Goal: Task Accomplishment & Management: Complete application form

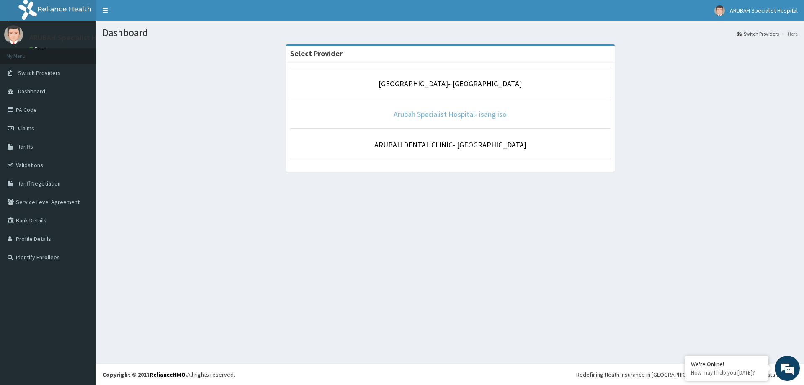
click at [423, 111] on link "Arubah Specialist Hospital- isang iso" at bounding box center [450, 114] width 113 height 10
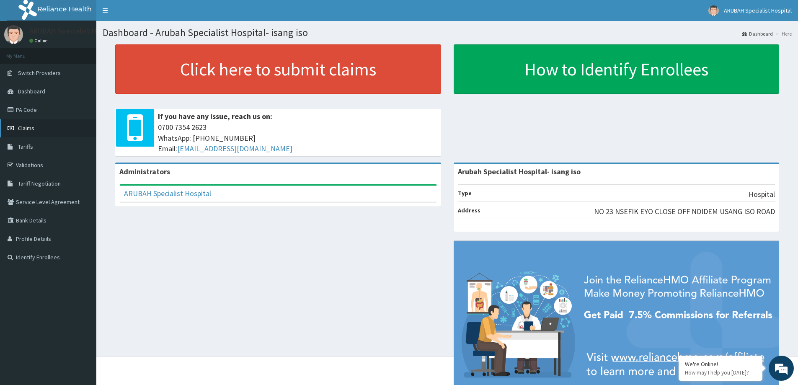
click at [39, 127] on link "Claims" at bounding box center [48, 128] width 96 height 18
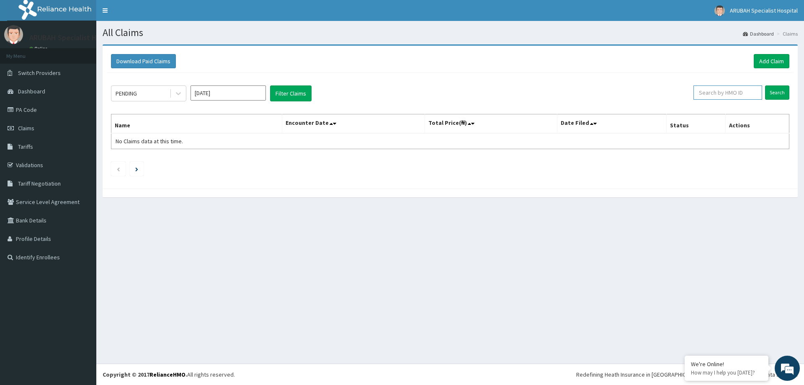
click at [746, 94] on input "text" at bounding box center [728, 92] width 69 height 14
click at [763, 59] on link "Add Claim" at bounding box center [772, 61] width 36 height 14
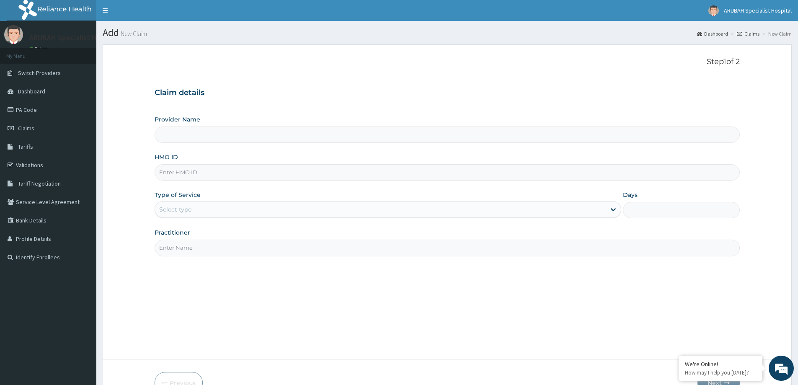
type input "Arubah Specialist Hospital- isang iso"
click at [198, 176] on input "HMO ID" at bounding box center [447, 172] width 585 height 16
paste input "NPM/10305/B"
type input "NPM/10305/B"
click at [196, 205] on div "Select type" at bounding box center [380, 209] width 451 height 13
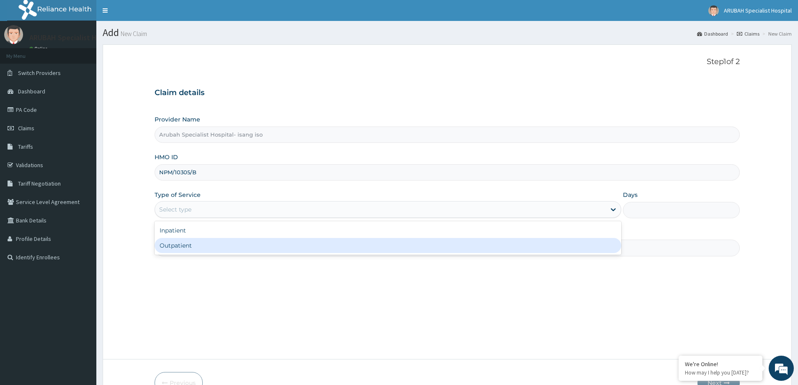
click at [174, 249] on div "Outpatient" at bounding box center [388, 245] width 467 height 15
type input "1"
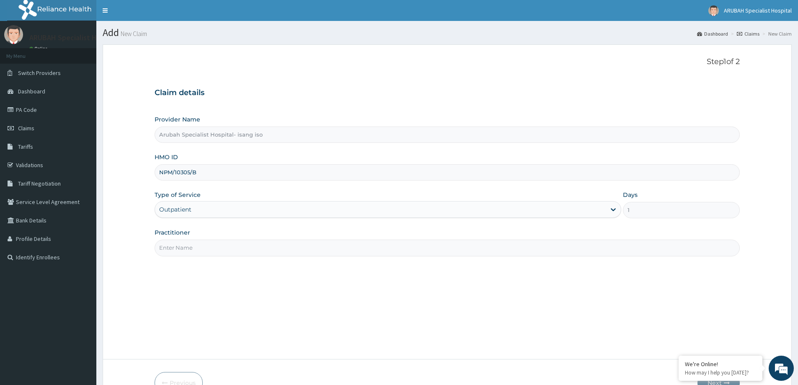
click at [197, 245] on input "Practitioner" at bounding box center [447, 248] width 585 height 16
type input "DR UKWEH"
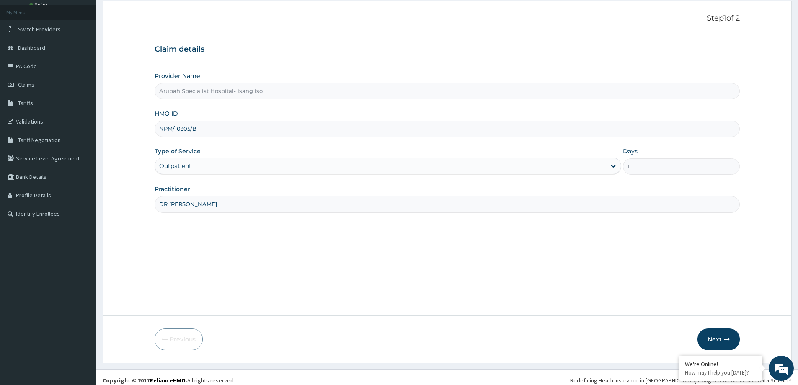
scroll to position [49, 0]
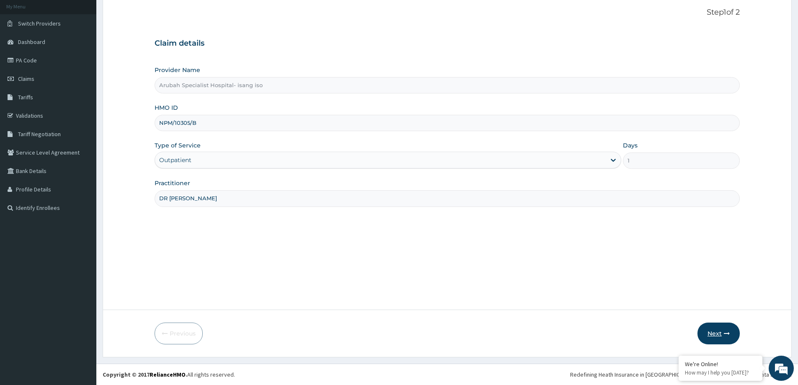
click at [718, 331] on button "Next" at bounding box center [719, 334] width 42 height 22
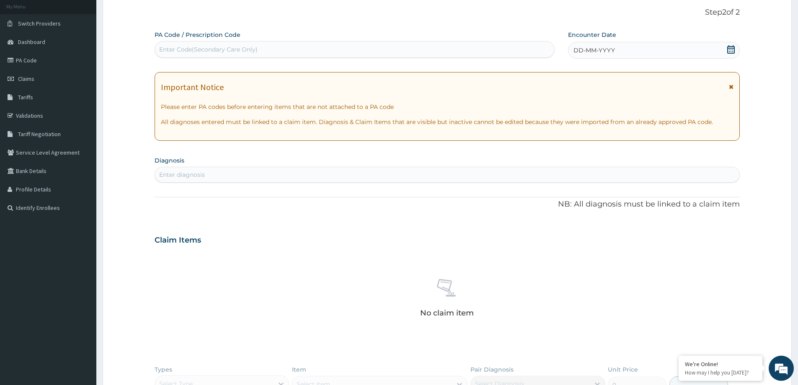
click at [191, 172] on div "Enter diagnosis" at bounding box center [182, 175] width 46 height 8
type input "MALARIA"
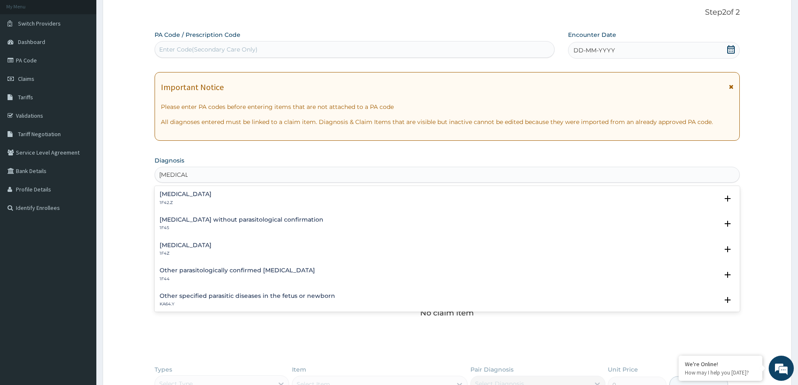
click at [188, 197] on h4 "Plasmodium malariae malaria without complication" at bounding box center [186, 194] width 52 height 6
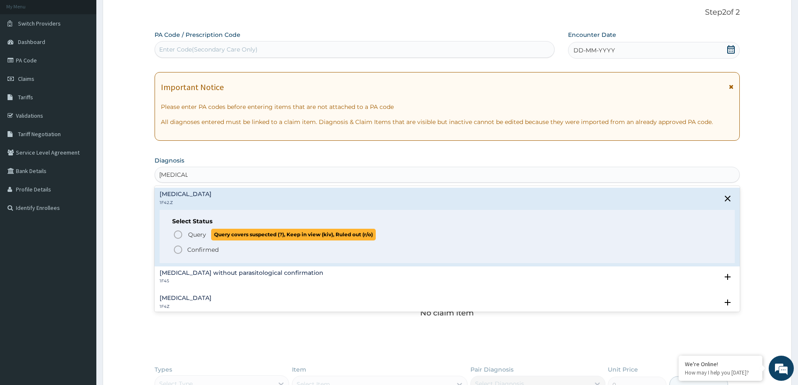
click at [178, 236] on icon "status option query" at bounding box center [178, 235] width 10 height 10
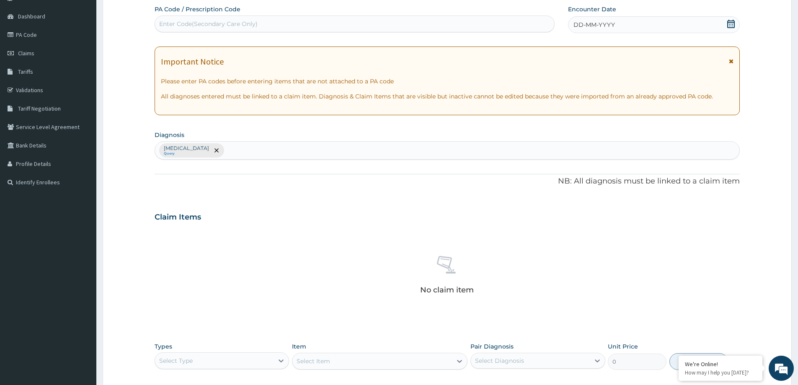
scroll to position [211, 0]
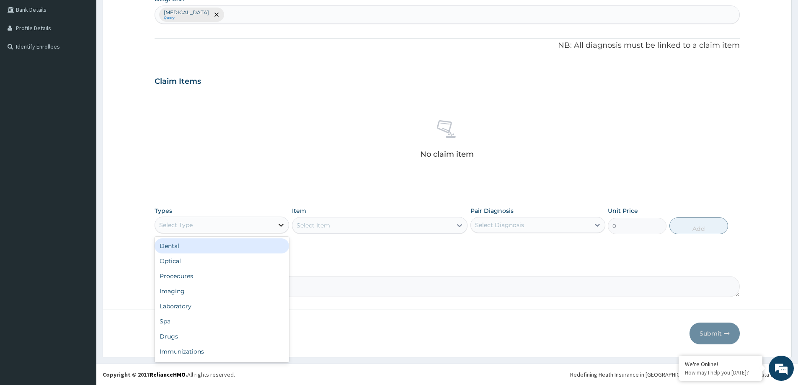
click at [278, 223] on icon at bounding box center [281, 225] width 8 height 8
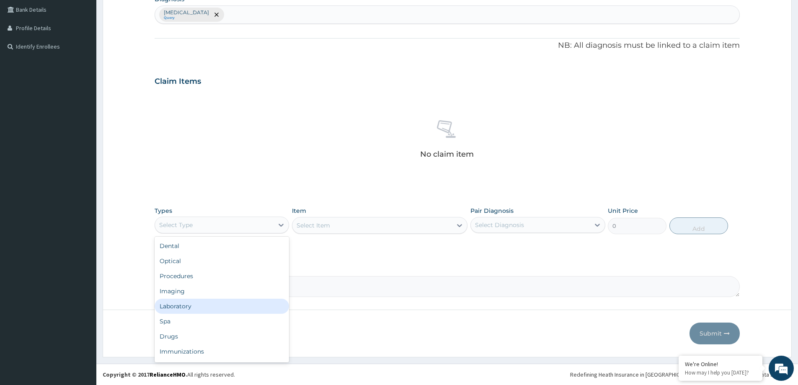
click at [217, 306] on div "Laboratory" at bounding box center [222, 306] width 134 height 15
click at [455, 223] on div "Select Item" at bounding box center [380, 225] width 176 height 17
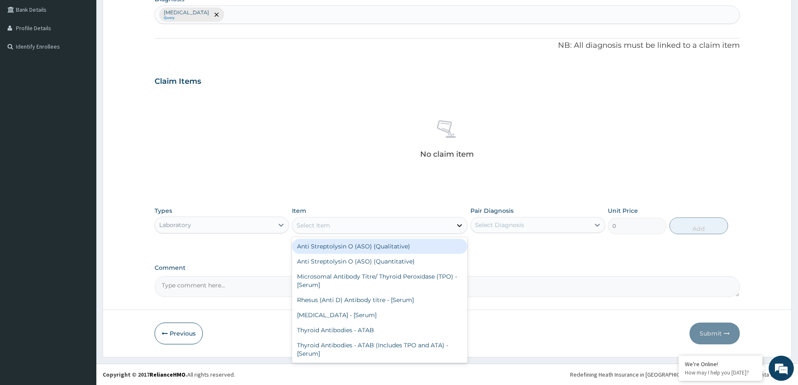
click at [459, 224] on icon at bounding box center [459, 225] width 8 height 8
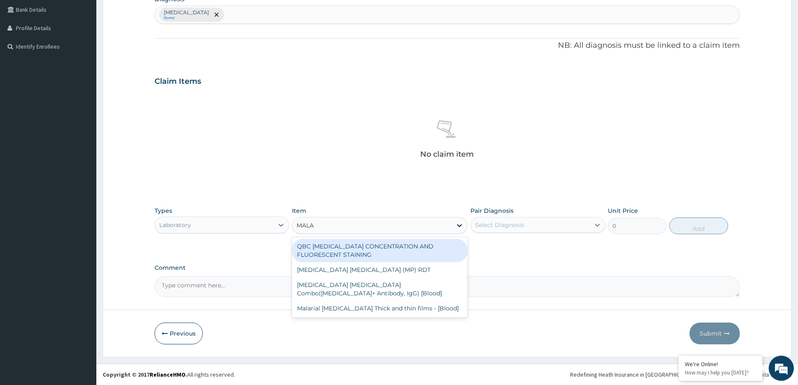
type input "MALAR"
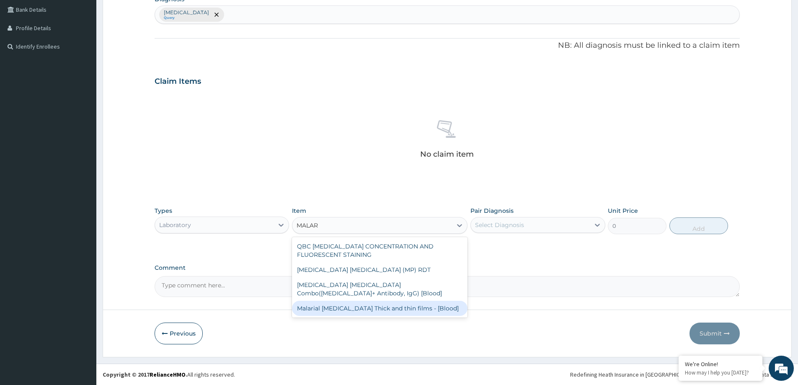
click at [374, 313] on div "Malarial Parasite Thick and thin films - [Blood]" at bounding box center [380, 308] width 176 height 15
type input "1800"
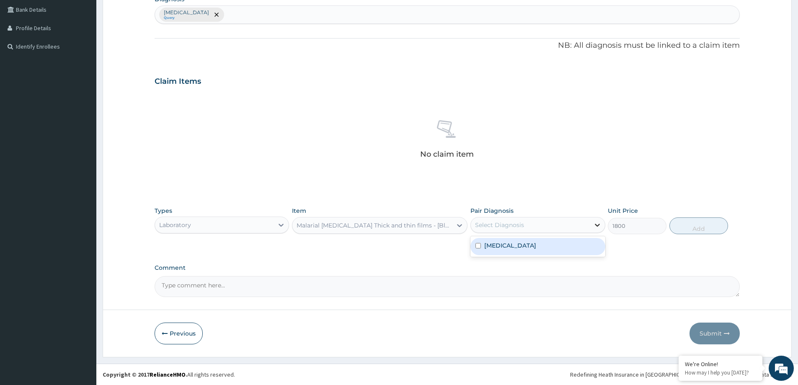
click at [596, 222] on icon at bounding box center [597, 225] width 8 height 8
click at [478, 248] on input "checkbox" at bounding box center [478, 245] width 5 height 5
checkbox input "true"
click at [699, 226] on button "Add" at bounding box center [699, 225] width 59 height 17
type input "0"
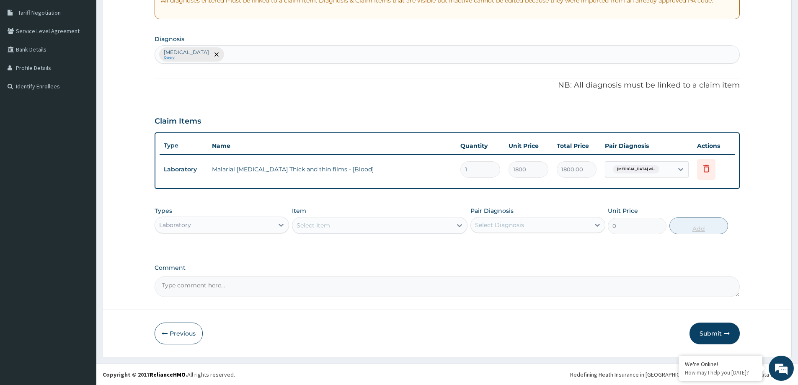
scroll to position [171, 0]
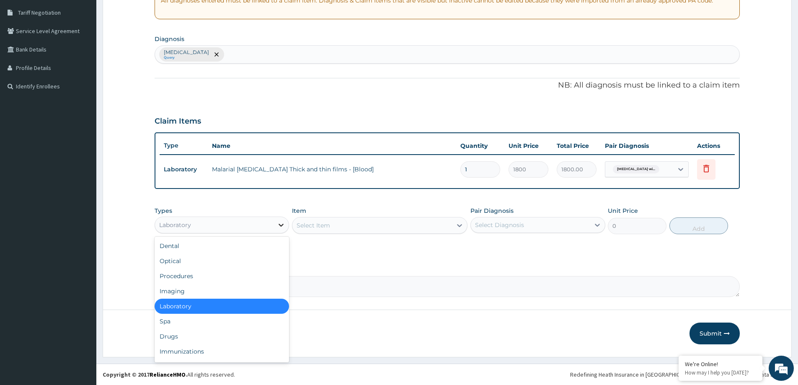
click at [278, 225] on icon at bounding box center [281, 225] width 8 height 8
click at [211, 271] on div "Procedures" at bounding box center [222, 276] width 134 height 15
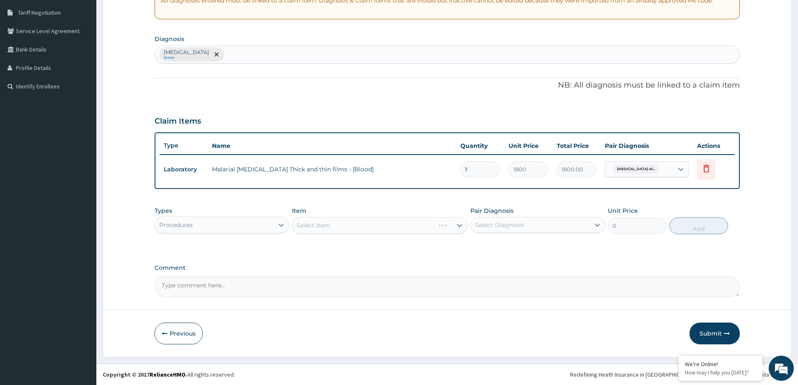
click at [460, 226] on div "Select Item" at bounding box center [380, 225] width 176 height 17
click at [462, 221] on div "Select Item" at bounding box center [380, 225] width 176 height 17
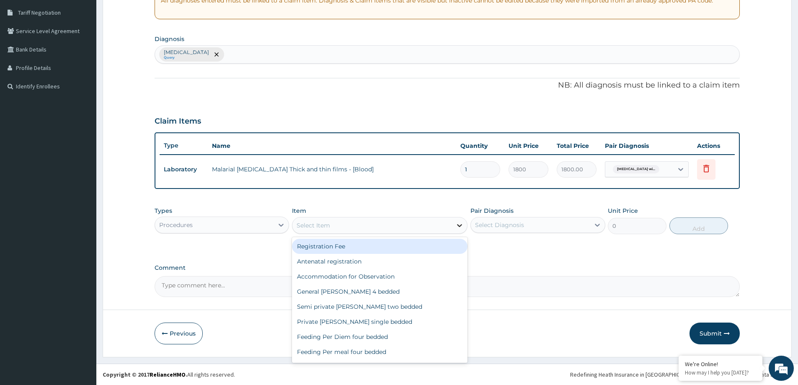
click at [463, 225] on icon at bounding box center [459, 225] width 8 height 8
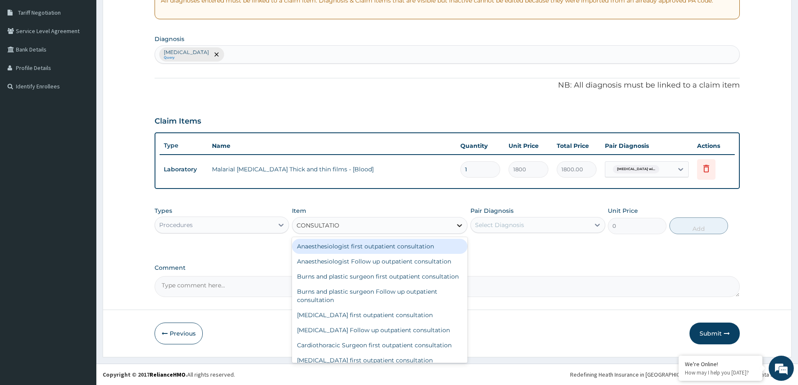
type input "CONSULTATION"
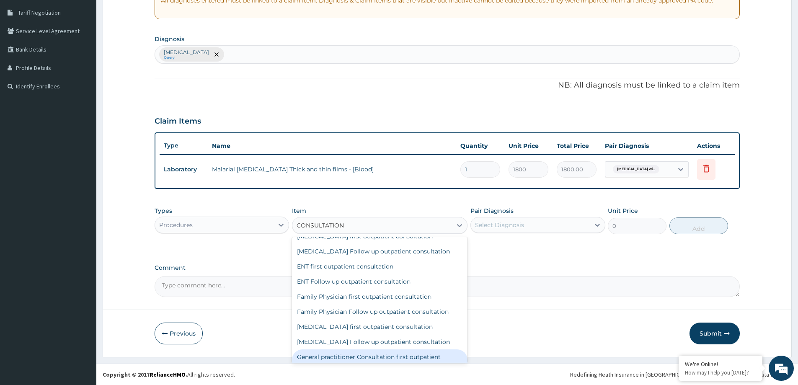
scroll to position [211, 0]
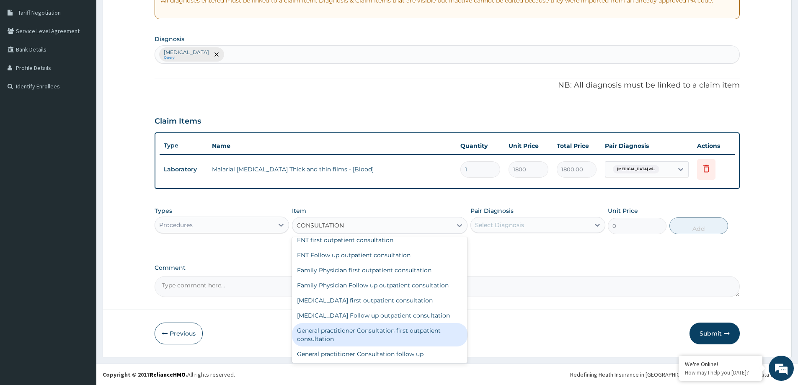
click at [399, 346] on div "General practitioner Consultation first outpatient consultation" at bounding box center [380, 334] width 176 height 23
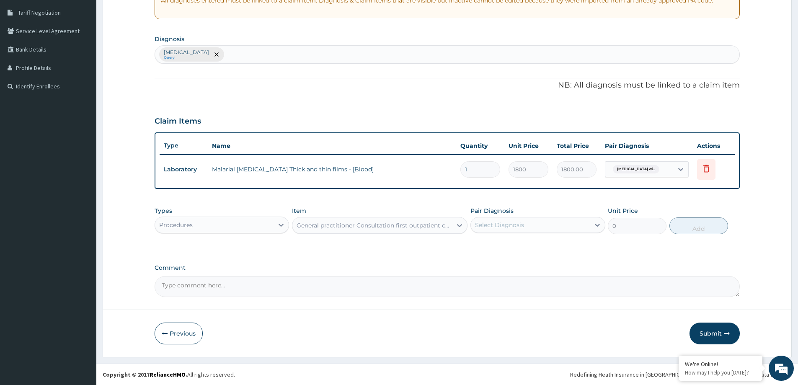
type input "3960"
click at [599, 225] on icon at bounding box center [597, 225] width 5 height 3
click at [480, 248] on input "checkbox" at bounding box center [478, 245] width 5 height 5
checkbox input "true"
click at [707, 224] on button "Add" at bounding box center [699, 225] width 59 height 17
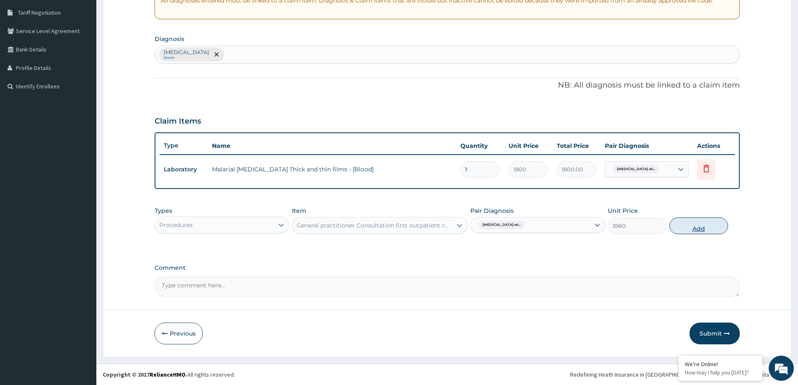
type input "0"
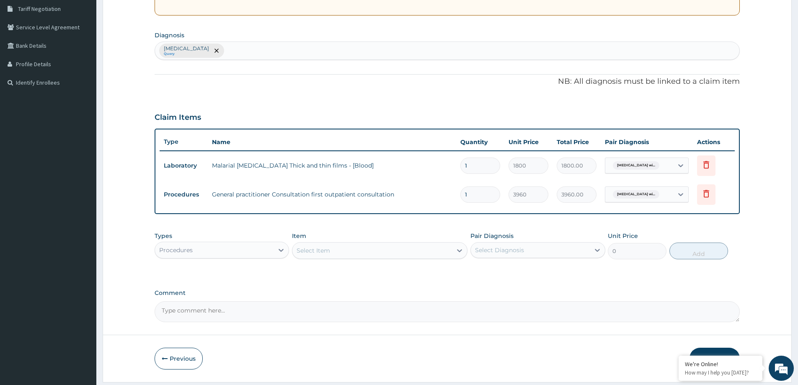
scroll to position [200, 0]
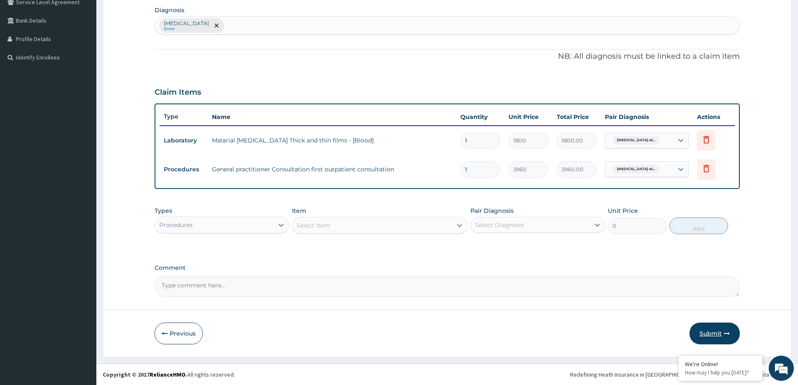
click at [712, 335] on button "Submit" at bounding box center [715, 334] width 50 height 22
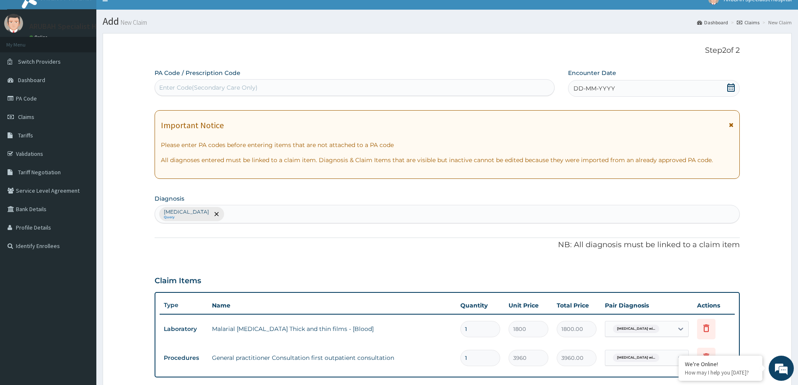
scroll to position [0, 0]
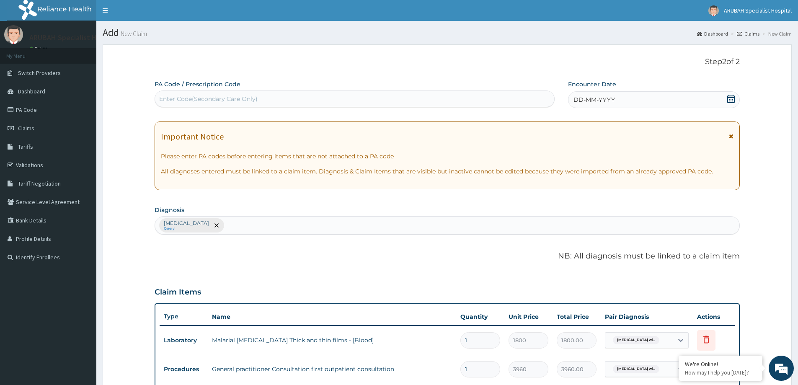
click at [721, 95] on div "DD-MM-YYYY" at bounding box center [653, 99] width 171 height 17
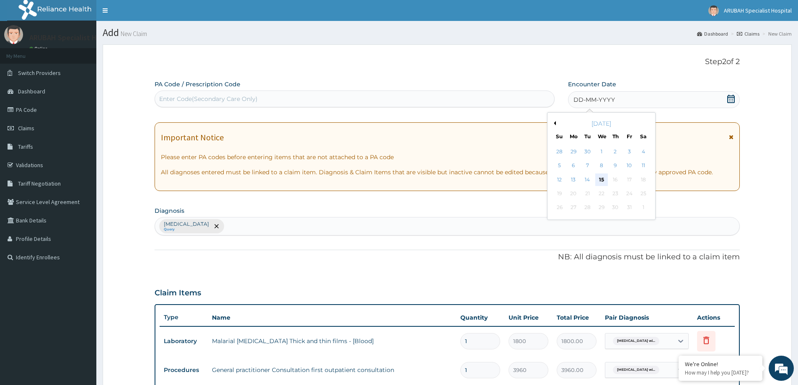
click at [602, 176] on div "15" at bounding box center [601, 179] width 13 height 13
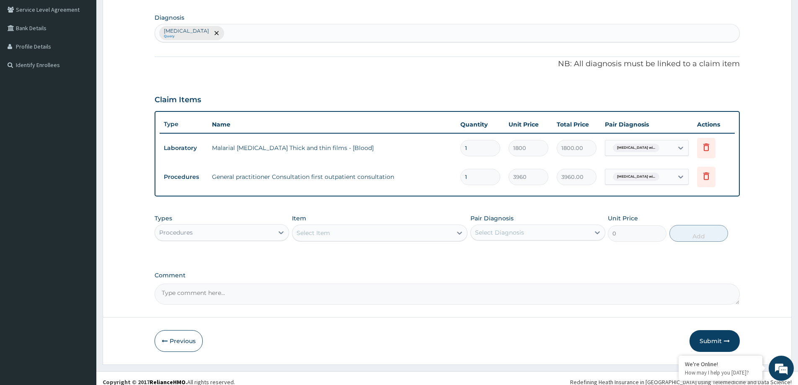
scroll to position [200, 0]
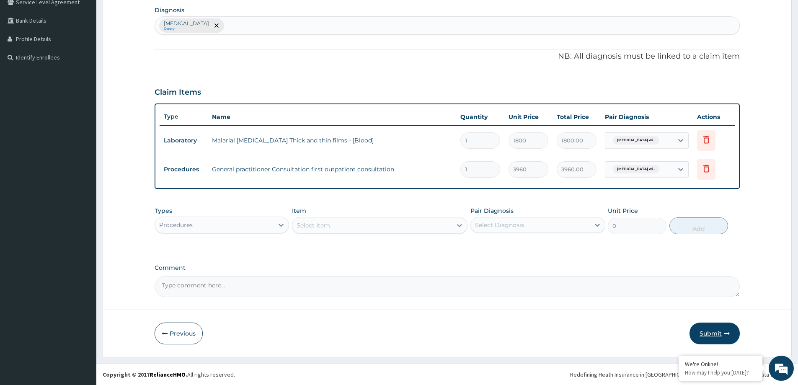
click at [723, 329] on button "Submit" at bounding box center [715, 334] width 50 height 22
